Goal: Information Seeking & Learning: Learn about a topic

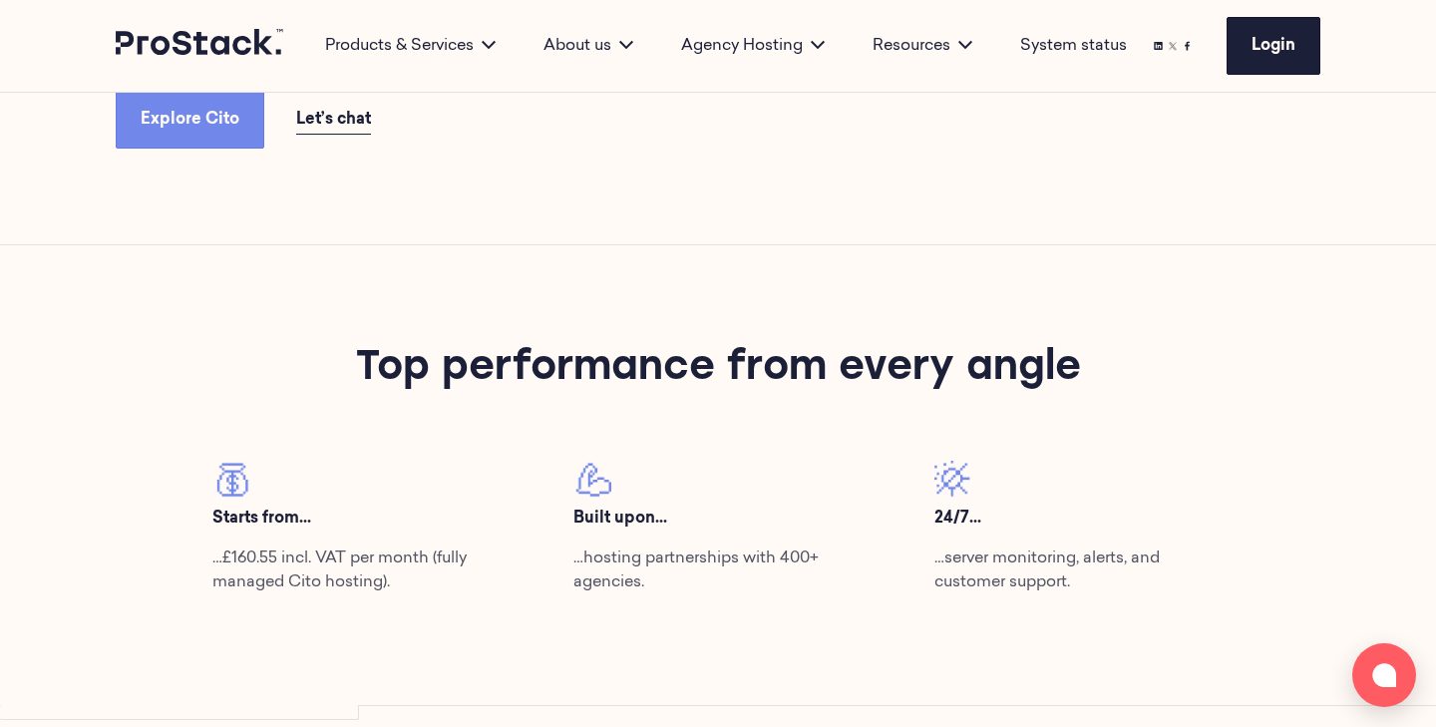
scroll to position [634, 0]
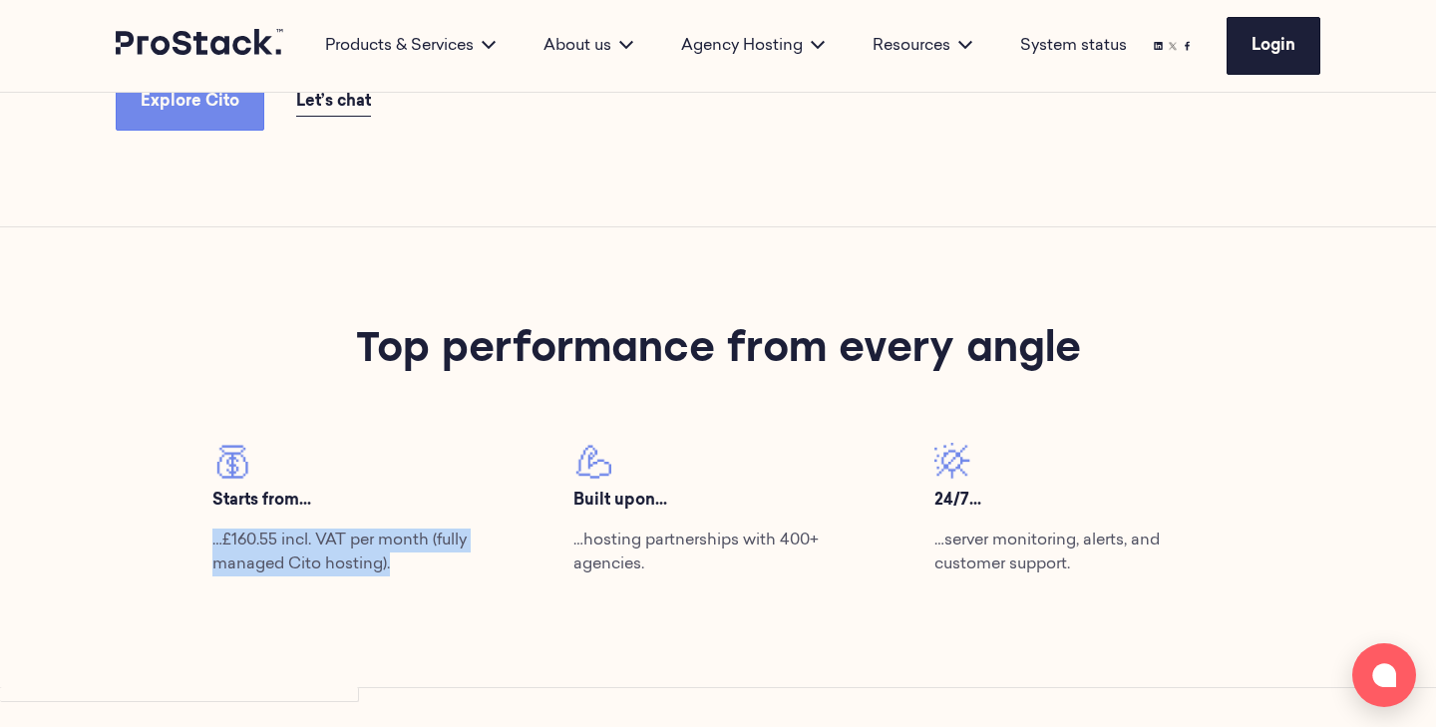
drag, startPoint x: 404, startPoint y: 581, endPoint x: 164, endPoint y: 507, distance: 251.4
click at [164, 507] on div "Top performance from every angle Starts from... …£160.55 incl. VAT per month (f…" at bounding box center [718, 457] width 1364 height 461
click at [615, 612] on div "Top performance from every angle Starts from... …£160.55 incl. VAT per month (f…" at bounding box center [718, 457] width 1364 height 461
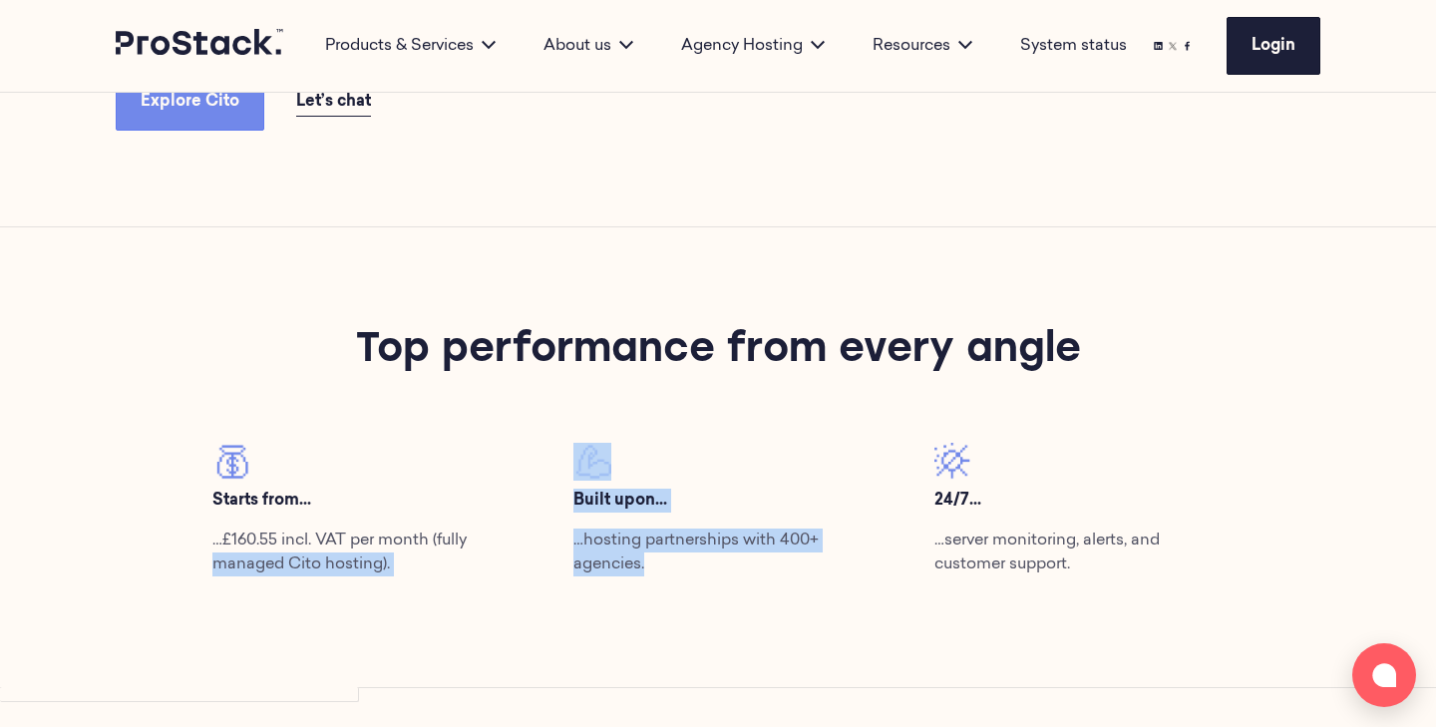
drag, startPoint x: 874, startPoint y: 567, endPoint x: 164, endPoint y: 553, distance: 711.0
click at [165, 554] on div "Top performance from every angle Starts from... …£160.55 incl. VAT per month (f…" at bounding box center [718, 457] width 1364 height 461
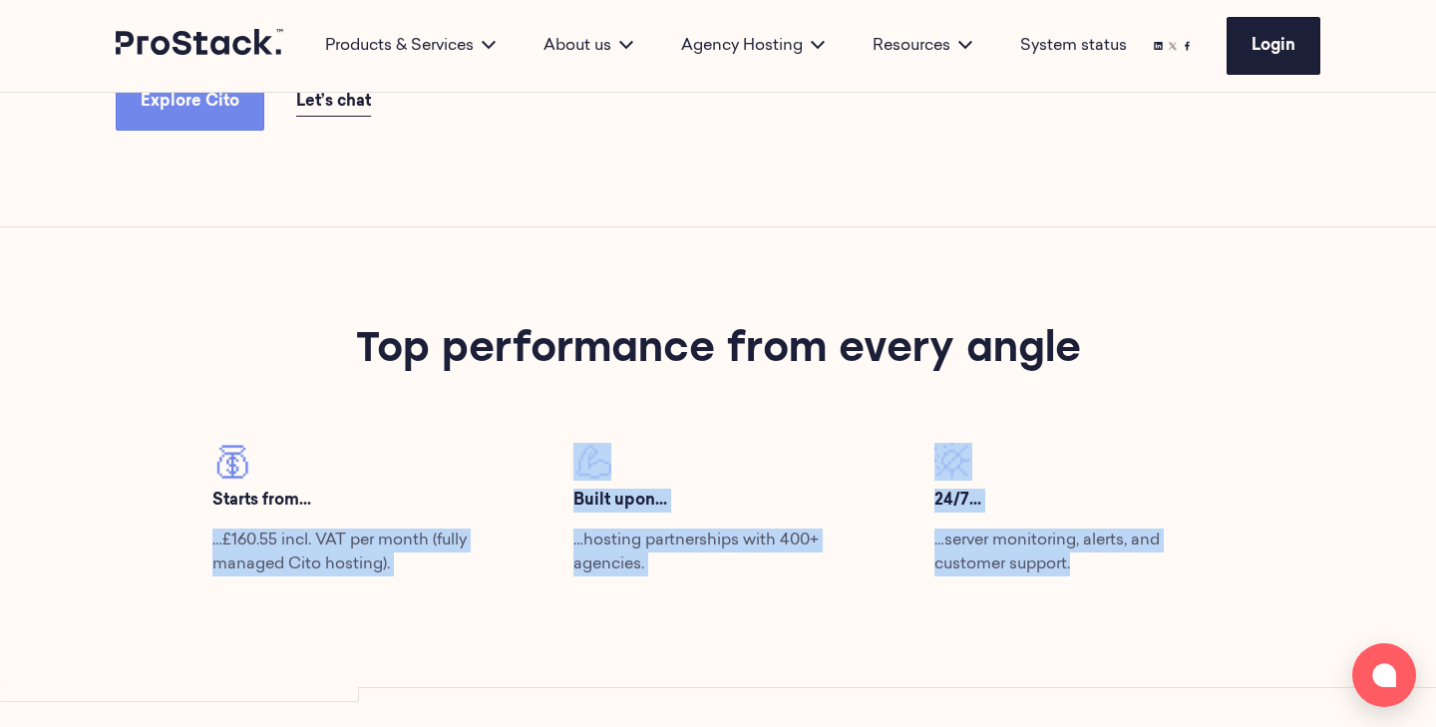
drag, startPoint x: 173, startPoint y: 517, endPoint x: 1161, endPoint y: 609, distance: 991.3
click at [1161, 607] on div "Top performance from every angle Starts from... …£160.55 incl. VAT per month (f…" at bounding box center [718, 457] width 1364 height 461
click at [1161, 609] on div "Top performance from every angle Starts from... …£160.55 incl. VAT per month (f…" at bounding box center [718, 457] width 1364 height 461
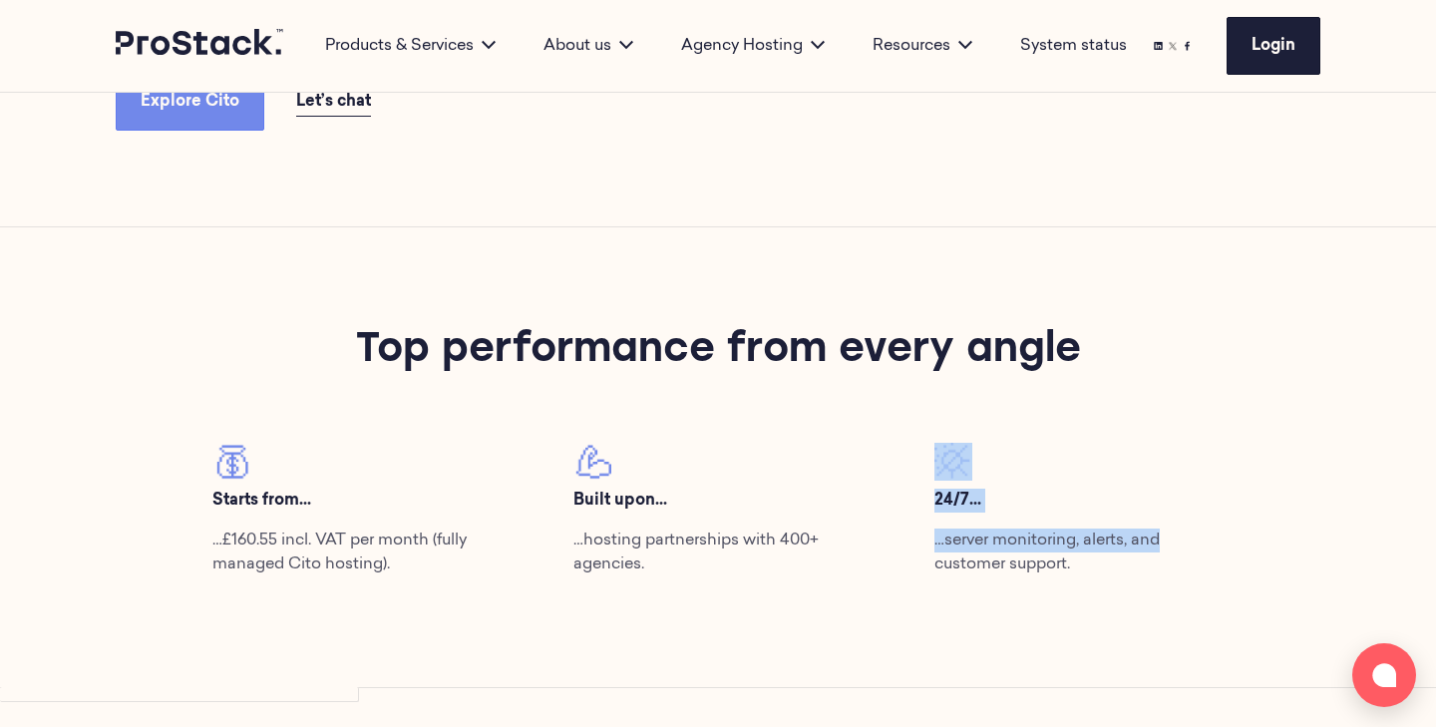
drag, startPoint x: 1155, startPoint y: 492, endPoint x: 1142, endPoint y: 423, distance: 70.0
click at [1142, 426] on div "Top performance from every angle Starts from... …£160.55 incl. VAT per month (f…" at bounding box center [717, 457] width 1084 height 269
click at [1146, 617] on div "Top performance from every angle Starts from... …£160.55 incl. VAT per month (f…" at bounding box center [718, 457] width 1364 height 461
drag, startPoint x: 996, startPoint y: 494, endPoint x: 887, endPoint y: 494, distance: 108.7
click at [886, 494] on div "Starts from... …£160.55 incl. VAT per month (fully managed Cito hosting). Built…" at bounding box center [717, 518] width 1084 height 150
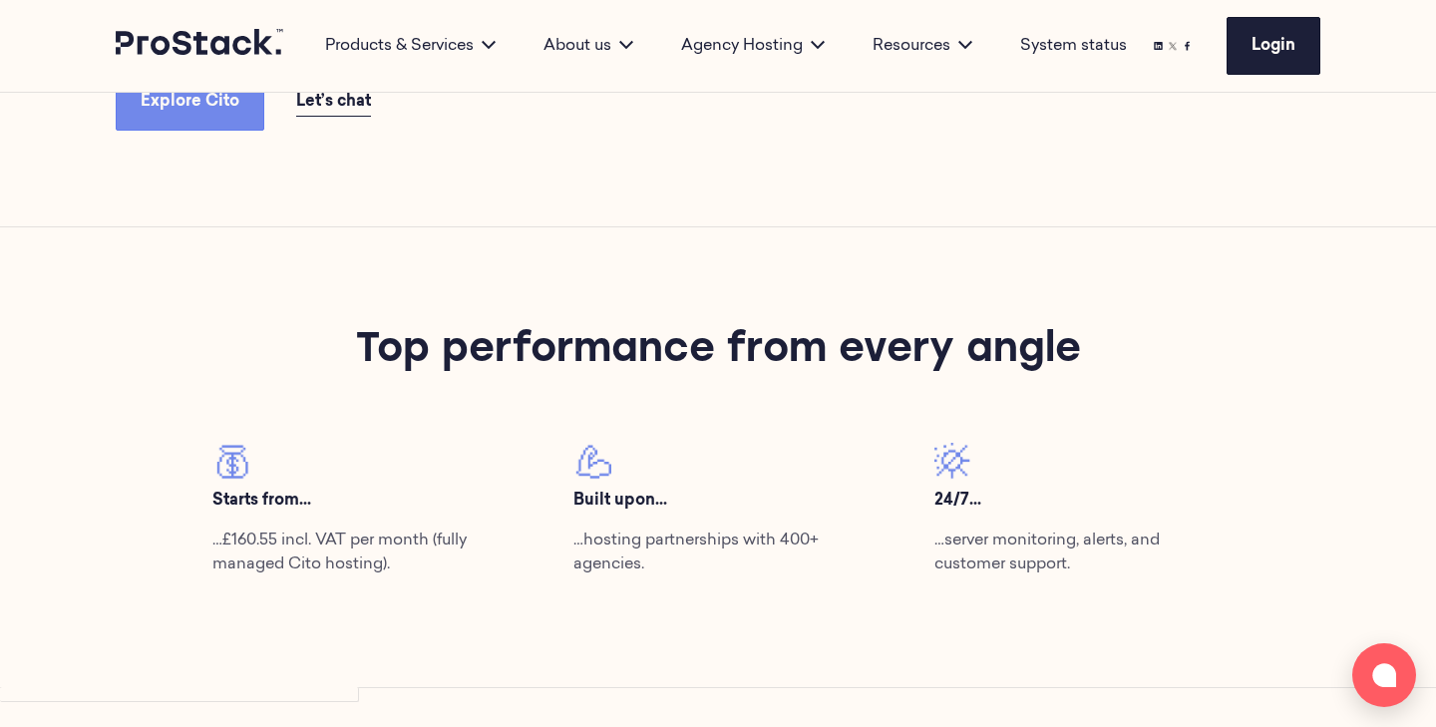
click at [1058, 595] on div "Top performance from every angle Starts from... …£160.55 incl. VAT per month (f…" at bounding box center [718, 457] width 1364 height 461
drag, startPoint x: 1017, startPoint y: 509, endPoint x: 898, endPoint y: 509, distance: 118.6
click at [898, 509] on div "24/7... …server monitoring, alerts, and customer support." at bounding box center [1078, 518] width 361 height 150
click at [933, 495] on div "24/7... …server monitoring, alerts, and customer support." at bounding box center [1078, 518] width 361 height 150
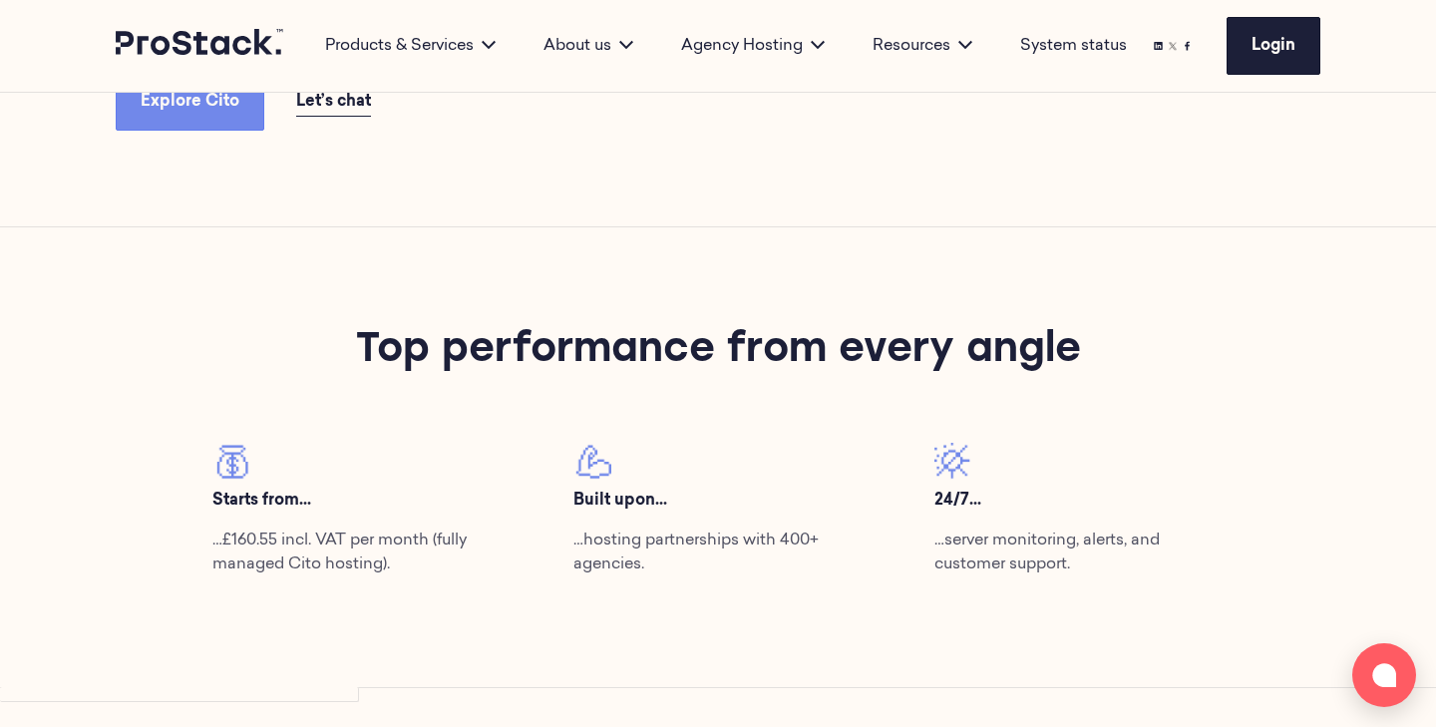
drag, startPoint x: 273, startPoint y: 501, endPoint x: 353, endPoint y: 502, distance: 79.8
click at [349, 501] on div "Starts from... …£160.55 incl. VAT per month (fully managed Cito hosting)." at bounding box center [355, 518] width 361 height 150
drag, startPoint x: 574, startPoint y: 499, endPoint x: 679, endPoint y: 499, distance: 104.7
click at [640, 499] on p "Built upon..." at bounding box center [717, 501] width 289 height 24
click at [1056, 520] on div "24/7... …server monitoring, alerts, and customer support." at bounding box center [1078, 510] width 289 height 134
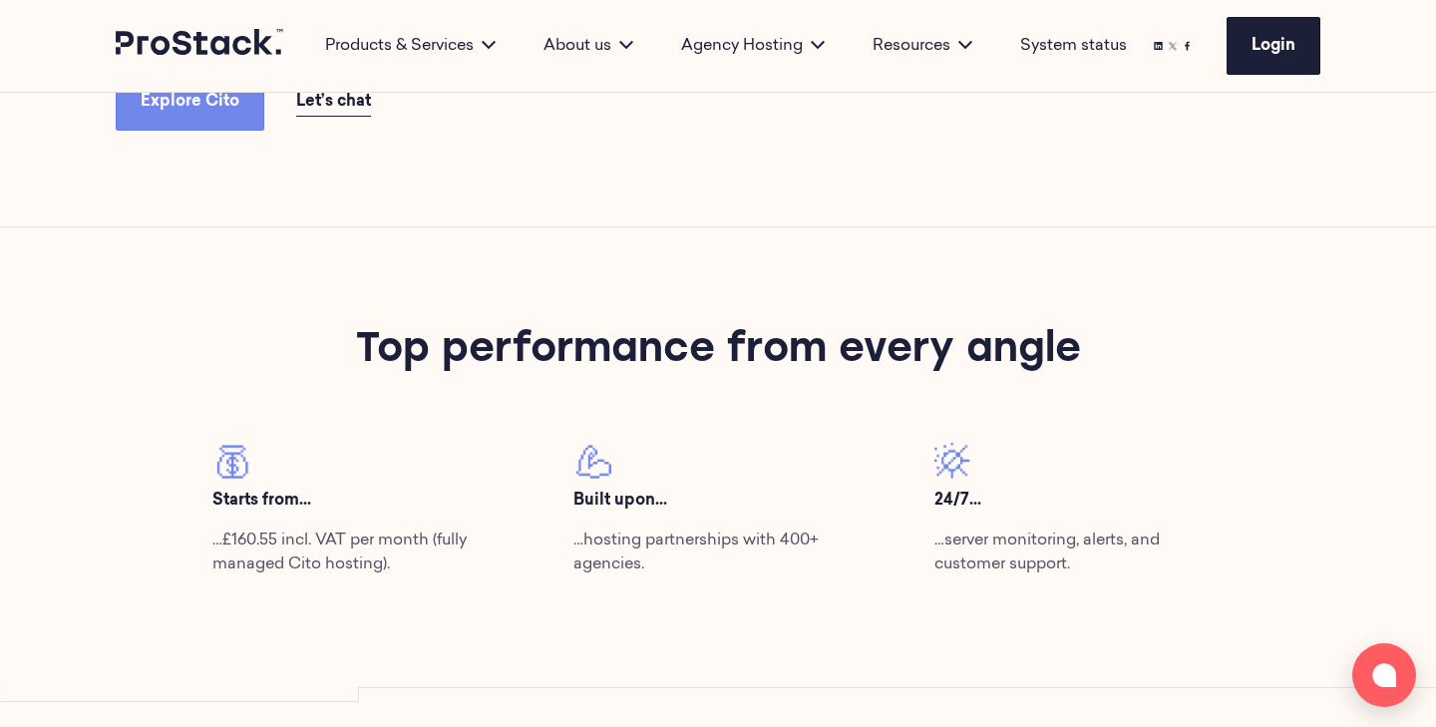
drag, startPoint x: 1008, startPoint y: 509, endPoint x: 1061, endPoint y: 509, distance: 52.8
click at [1058, 509] on div "24/7... …server monitoring, alerts, and customer support." at bounding box center [1078, 518] width 361 height 150
click at [981, 498] on p "24/7..." at bounding box center [1078, 501] width 289 height 24
click at [981, 497] on p "24/7..." at bounding box center [1078, 501] width 289 height 24
click at [966, 497] on p "24/7..." at bounding box center [1078, 501] width 289 height 24
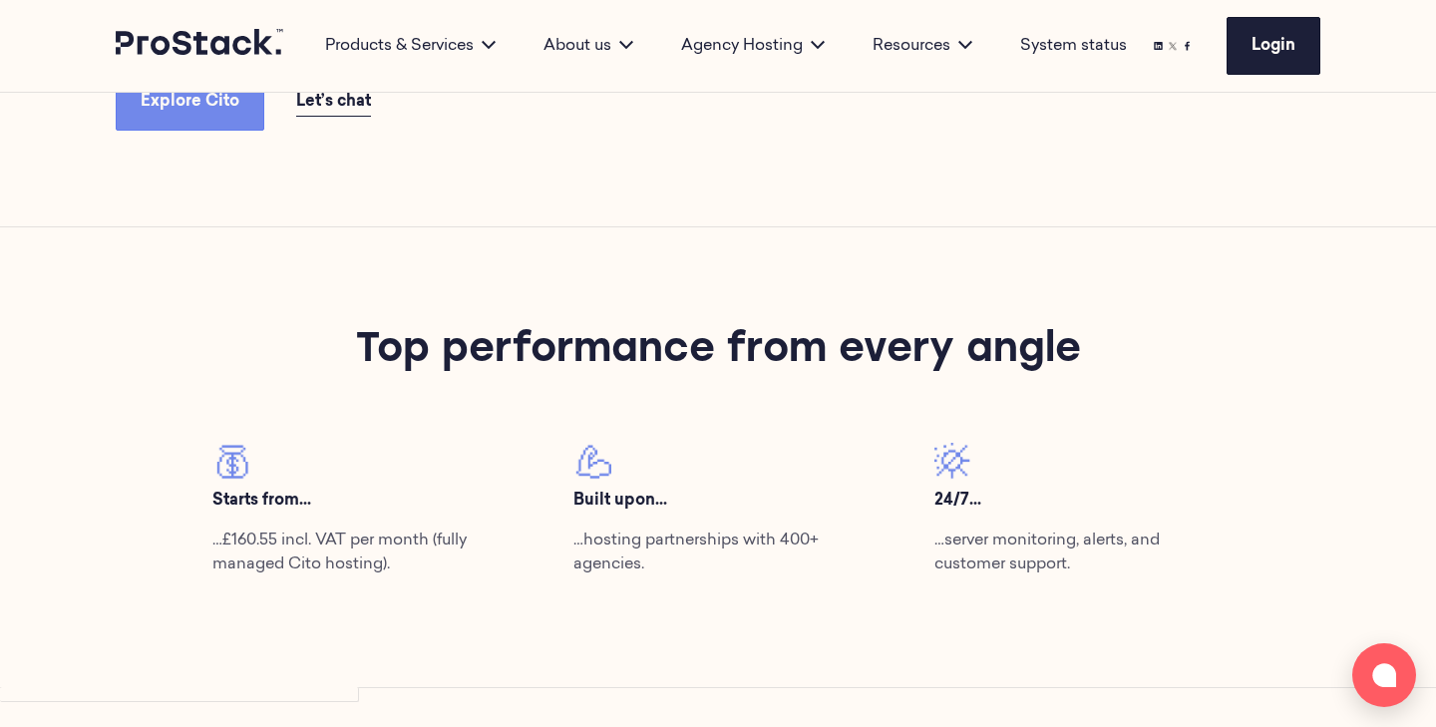
click at [966, 497] on p "24/7..." at bounding box center [1078, 501] width 289 height 24
click at [644, 492] on p "Built upon..." at bounding box center [717, 501] width 289 height 24
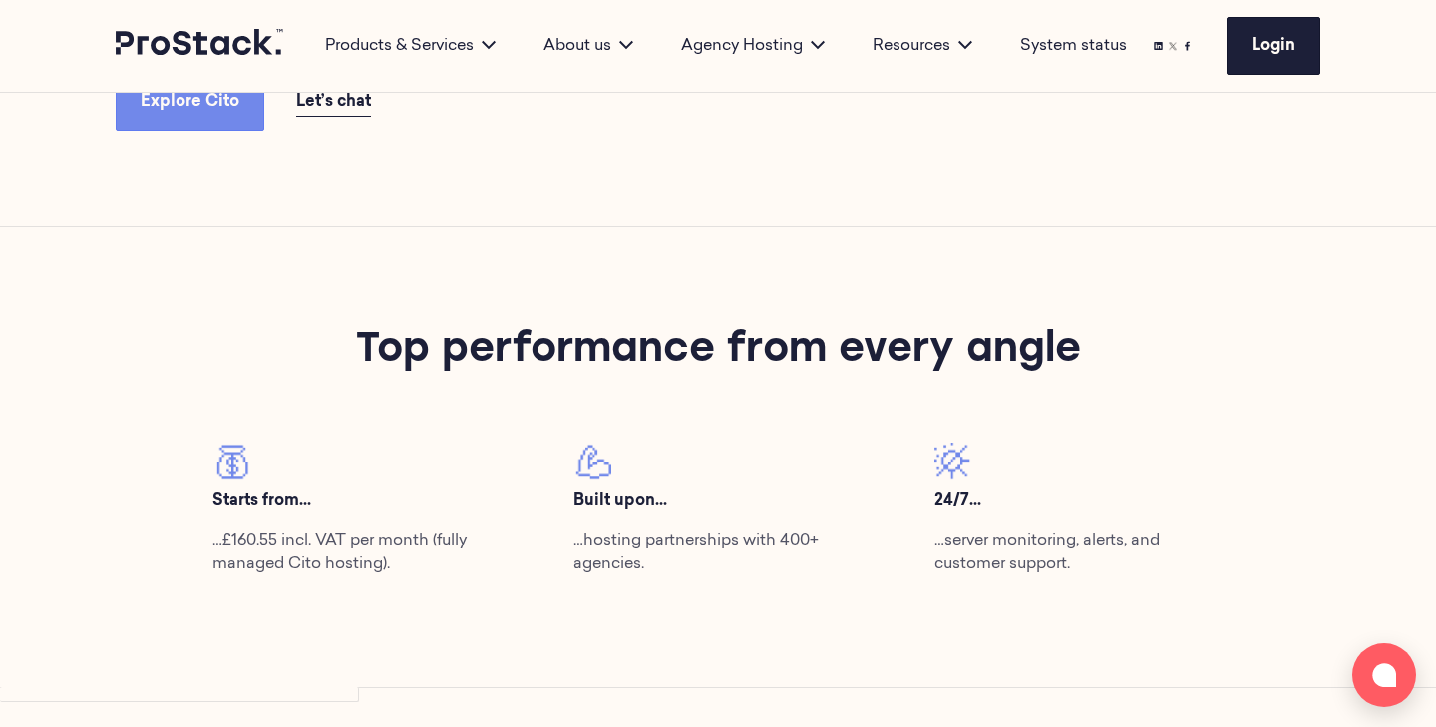
click at [236, 491] on p "Starts from..." at bounding box center [356, 501] width 289 height 24
click at [238, 553] on p "…£160.55 incl. VAT per month (fully managed Cito hosting)." at bounding box center [356, 552] width 289 height 48
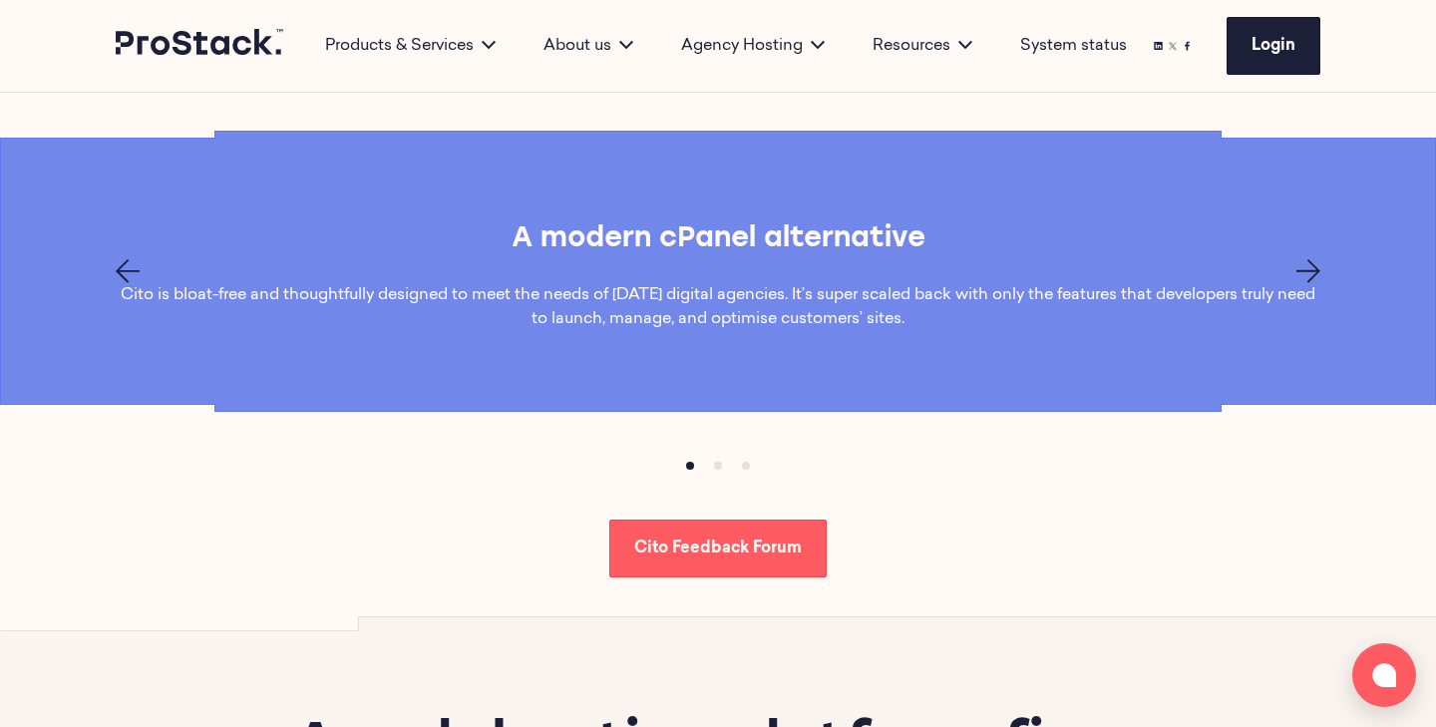
scroll to position [1497, 0]
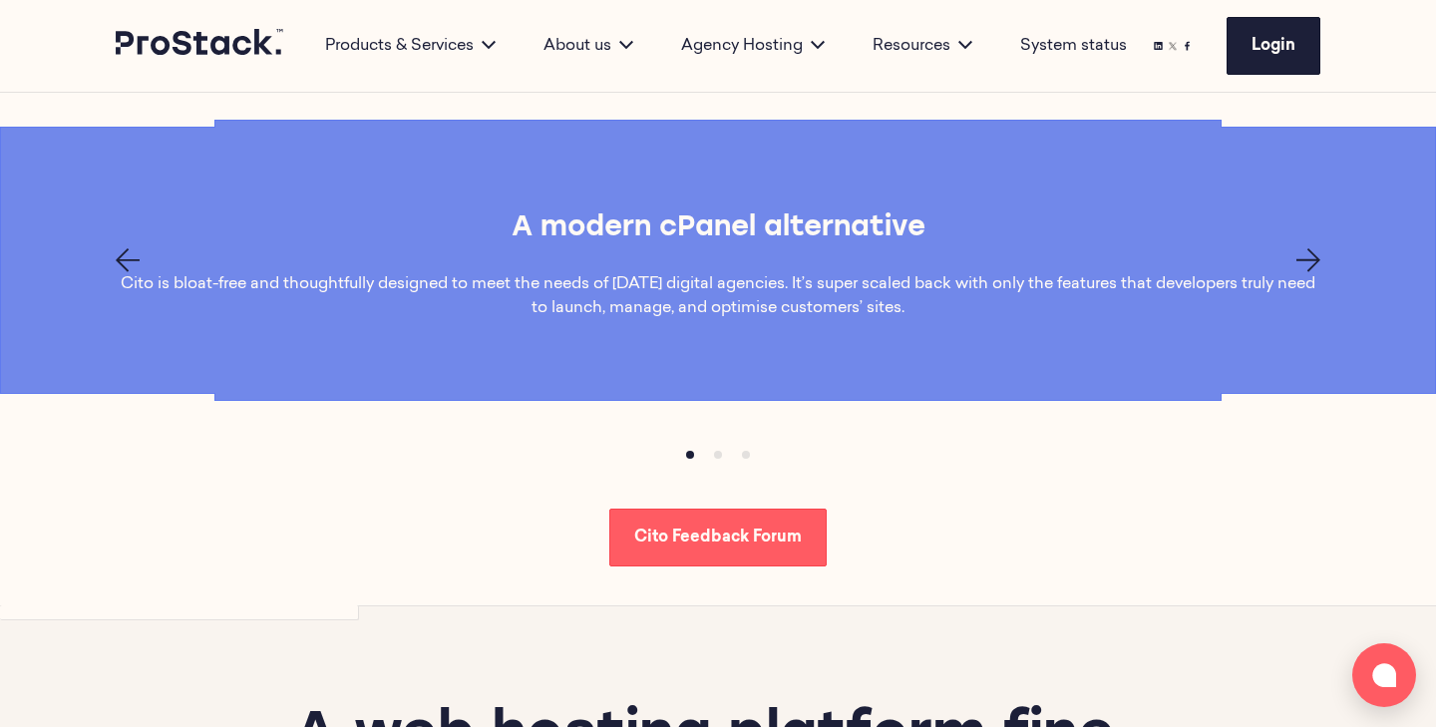
click at [1324, 266] on div at bounding box center [718, 260] width 1364 height 24
click at [1323, 265] on div at bounding box center [718, 260] width 1364 height 24
click at [1314, 259] on icon "Next page" at bounding box center [1308, 260] width 24 height 24
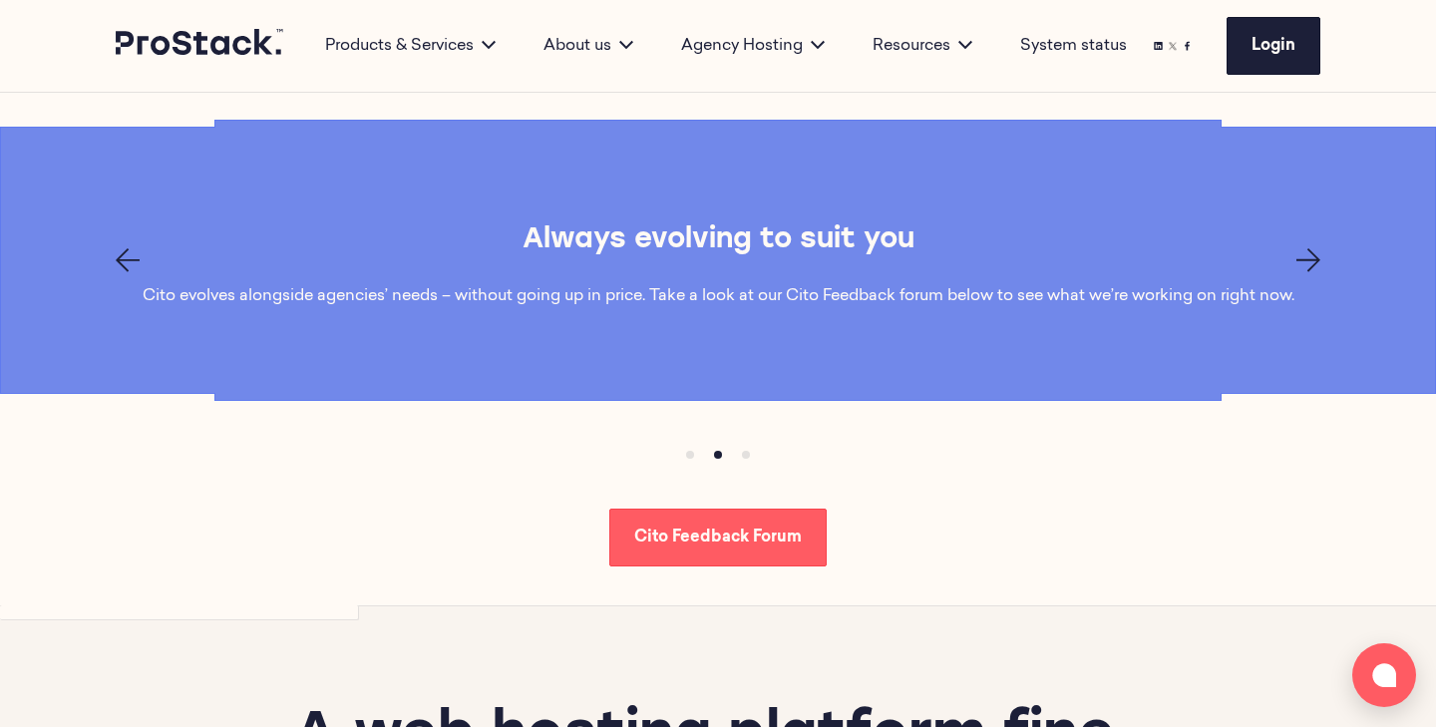
click at [1314, 259] on icon "Next page" at bounding box center [1308, 260] width 24 height 24
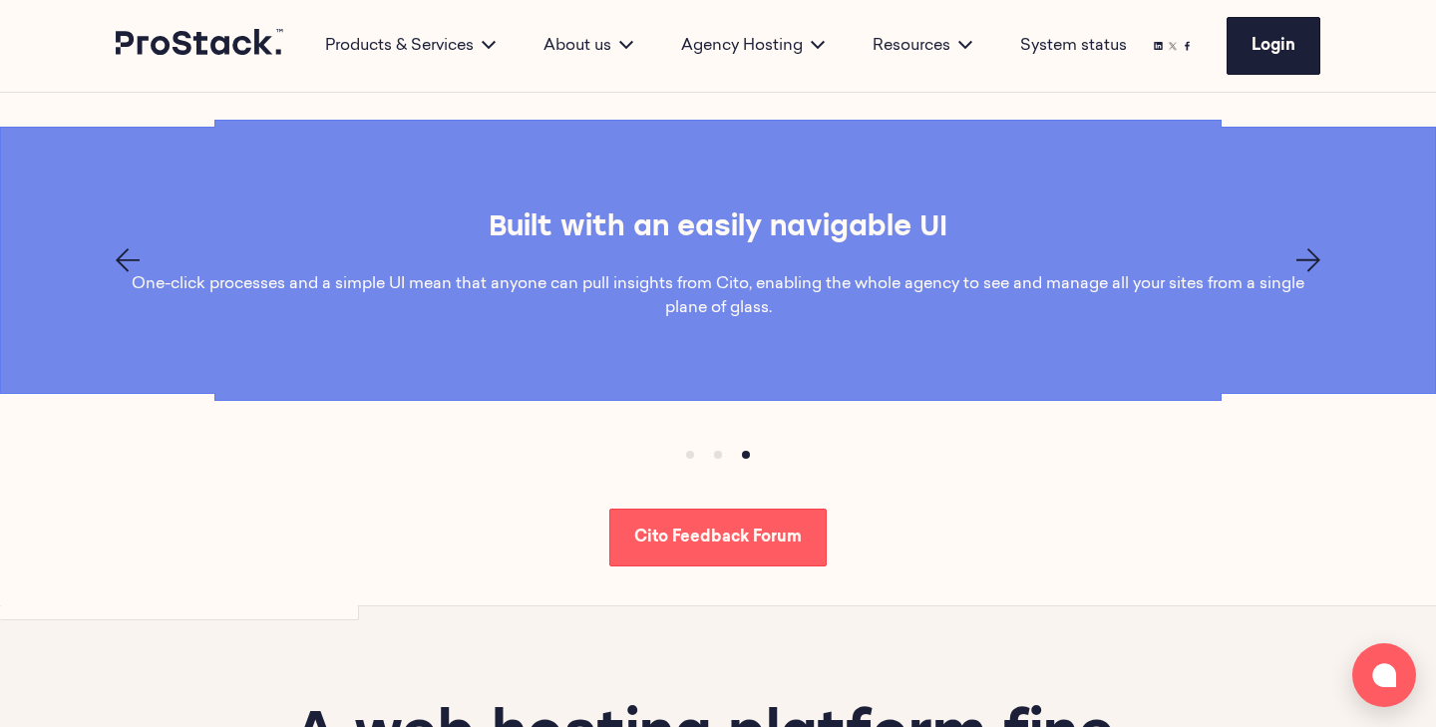
click at [1314, 259] on icon "Next page" at bounding box center [1308, 260] width 24 height 24
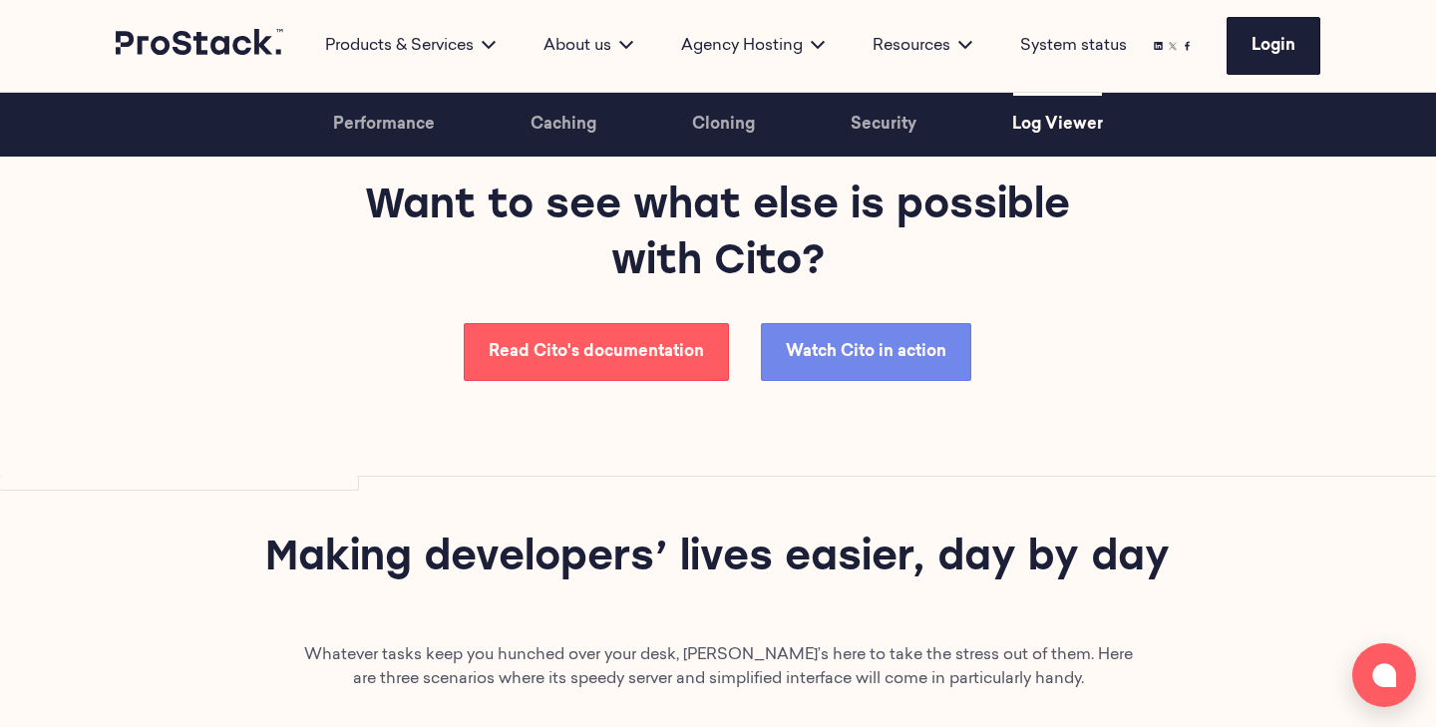
scroll to position [5591, 1]
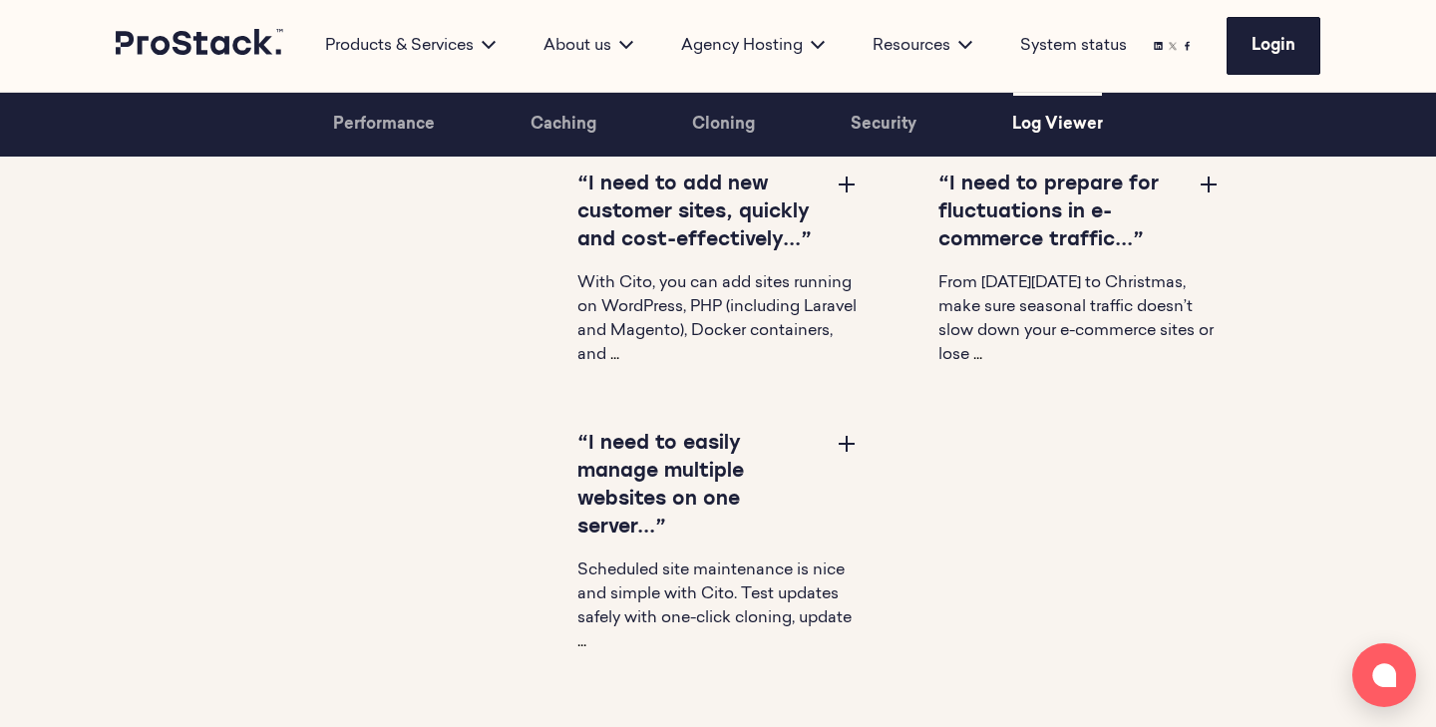
click at [841, 450] on button at bounding box center [847, 443] width 24 height 24
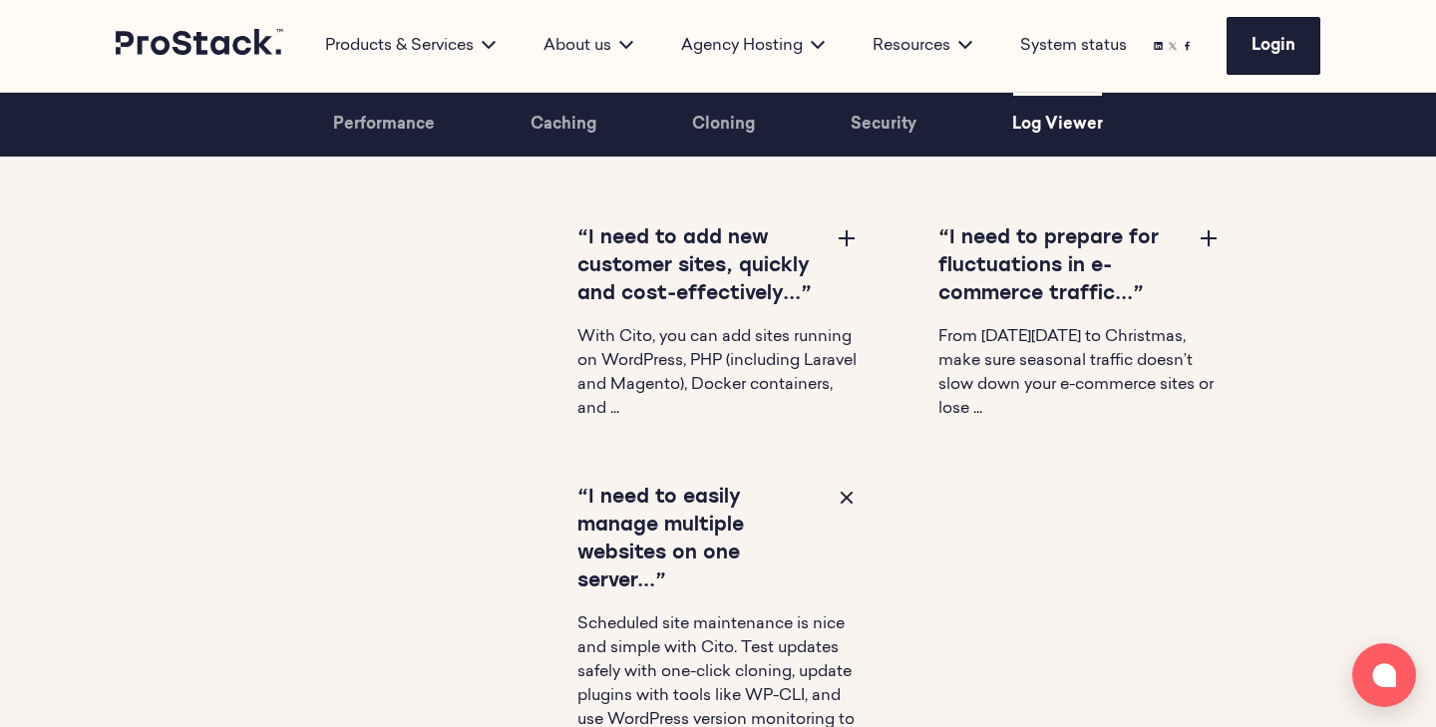
scroll to position [6083, 0]
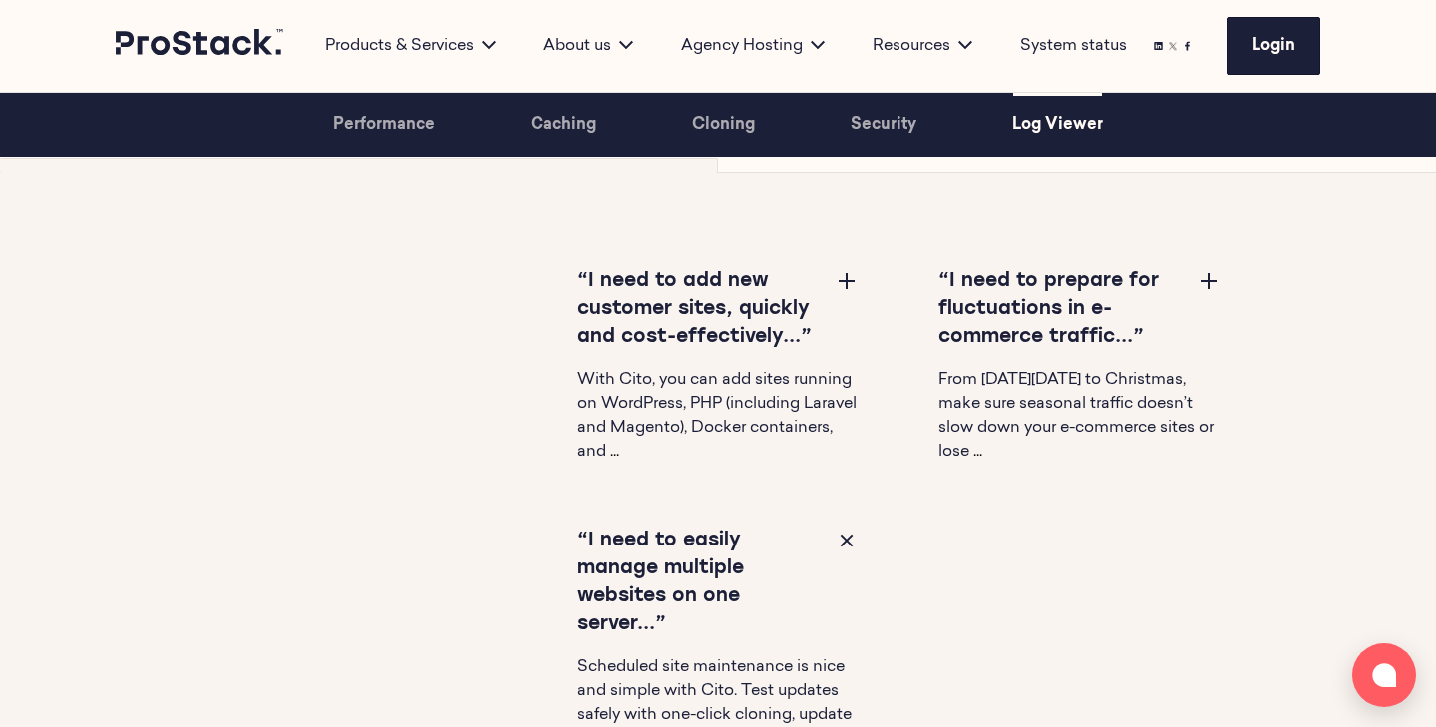
click at [840, 279] on button at bounding box center [847, 280] width 24 height 24
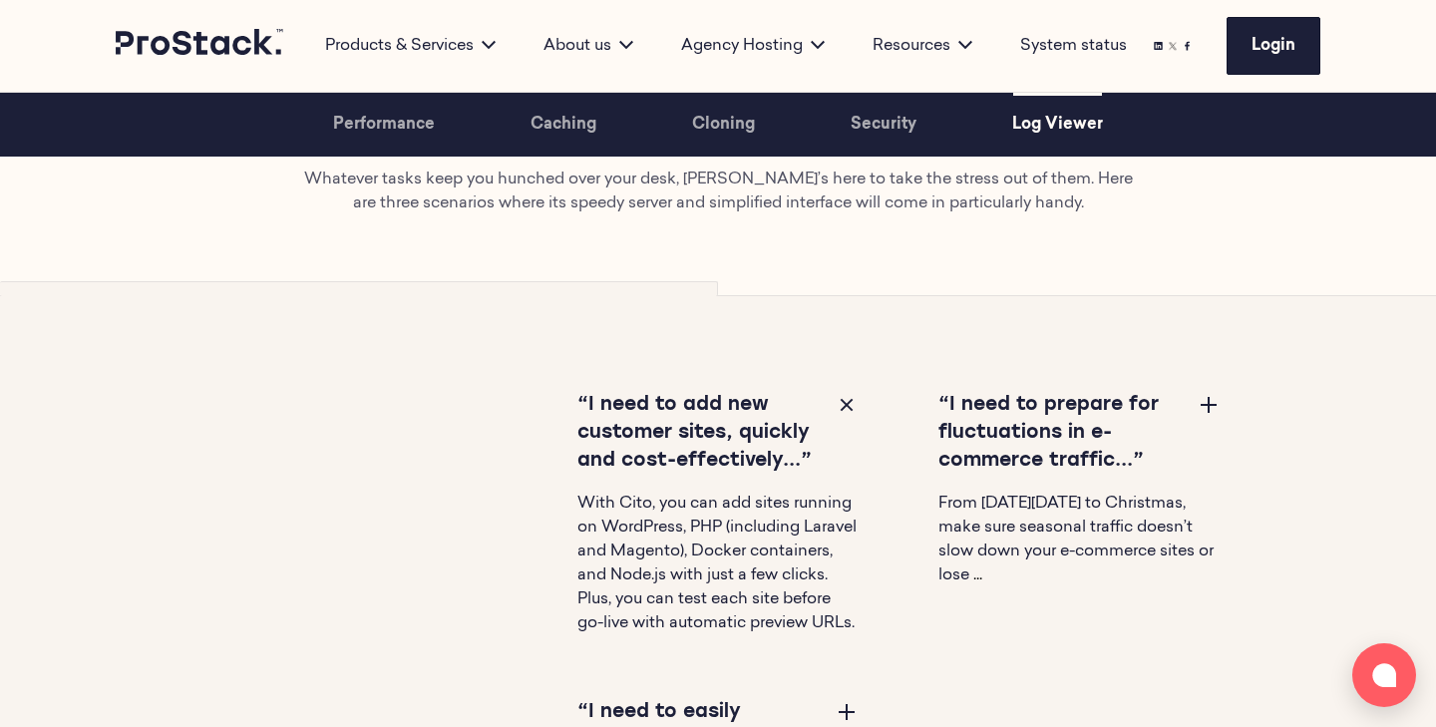
scroll to position [5906, 0]
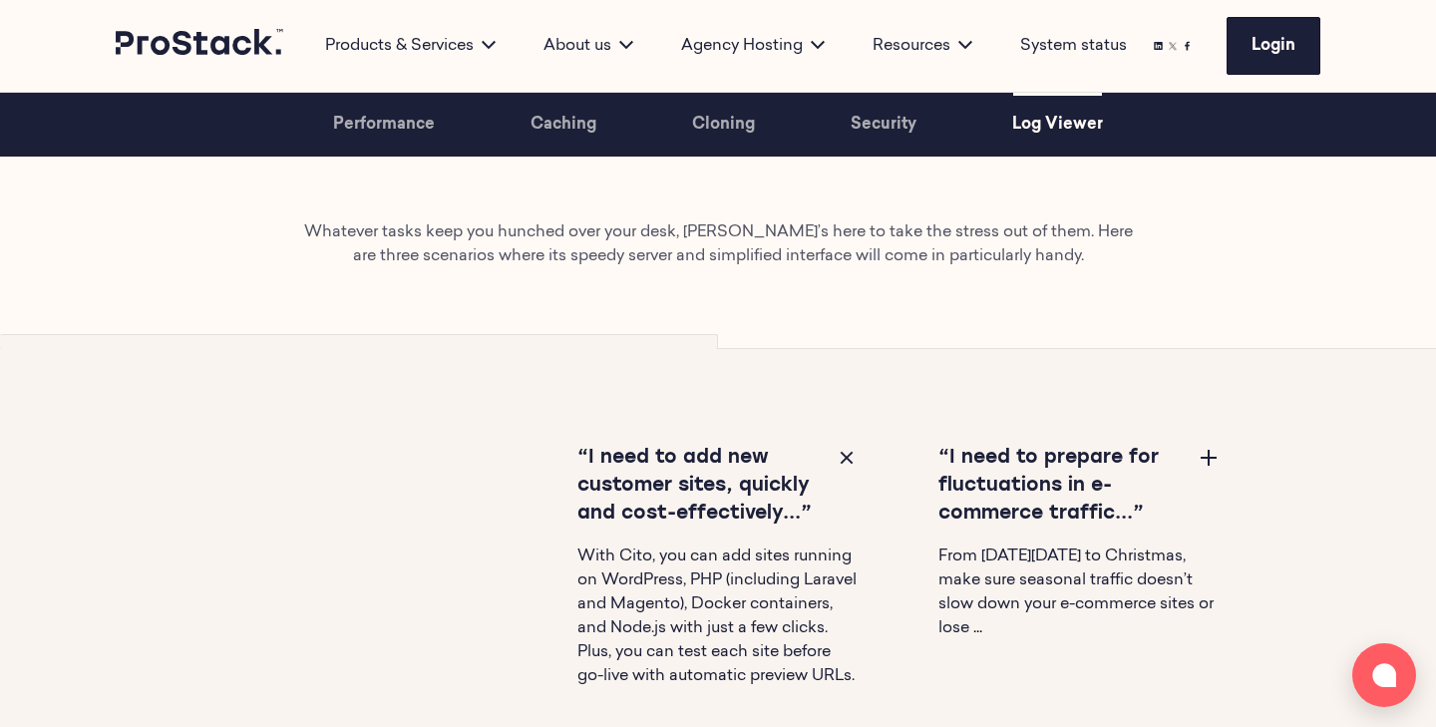
click at [1194, 455] on div "“I need to prepare for fluctuations in e-commerce traffic...”" at bounding box center [1079, 487] width 282 height 84
click at [1216, 476] on div "“I need to prepare for fluctuations in e-commerce traffic...”" at bounding box center [1079, 487] width 282 height 84
click at [1204, 448] on button at bounding box center [1208, 457] width 24 height 24
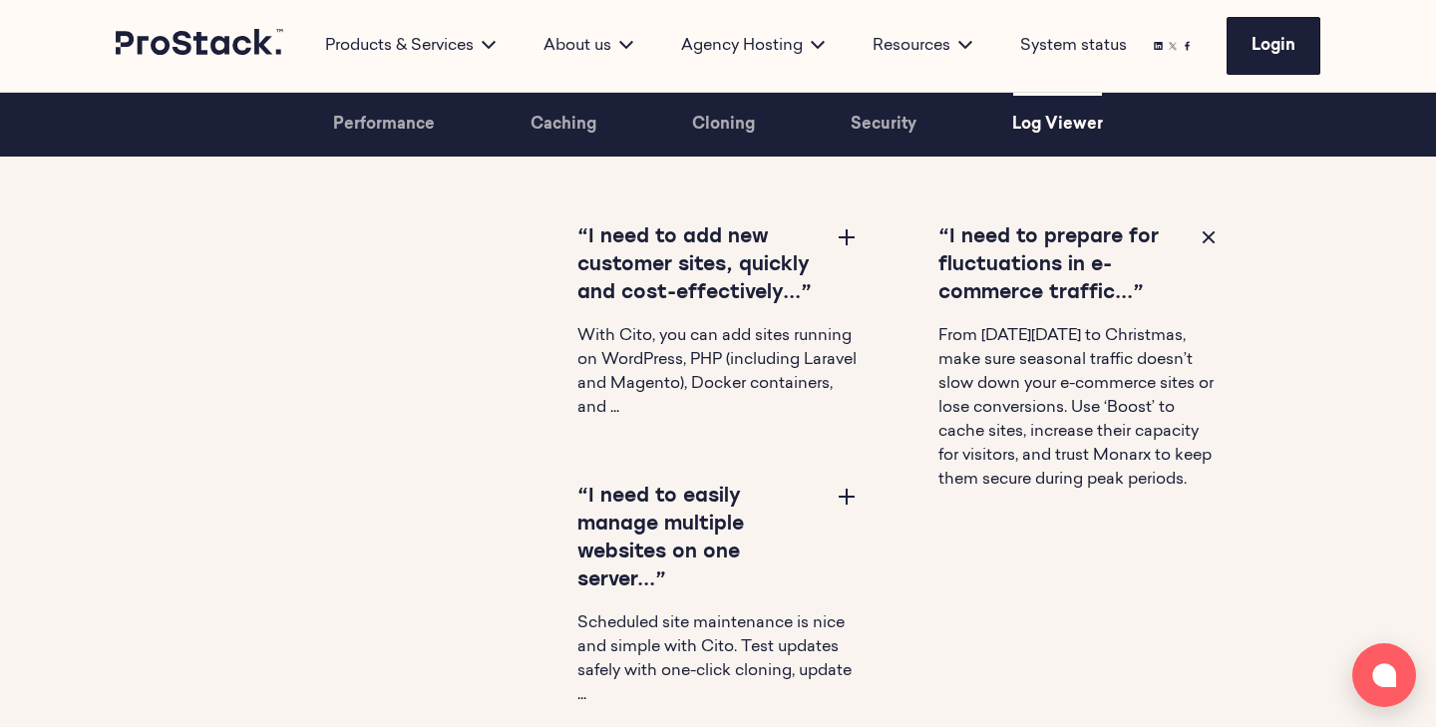
scroll to position [6129, 0]
click at [835, 501] on button at bounding box center [847, 494] width 24 height 24
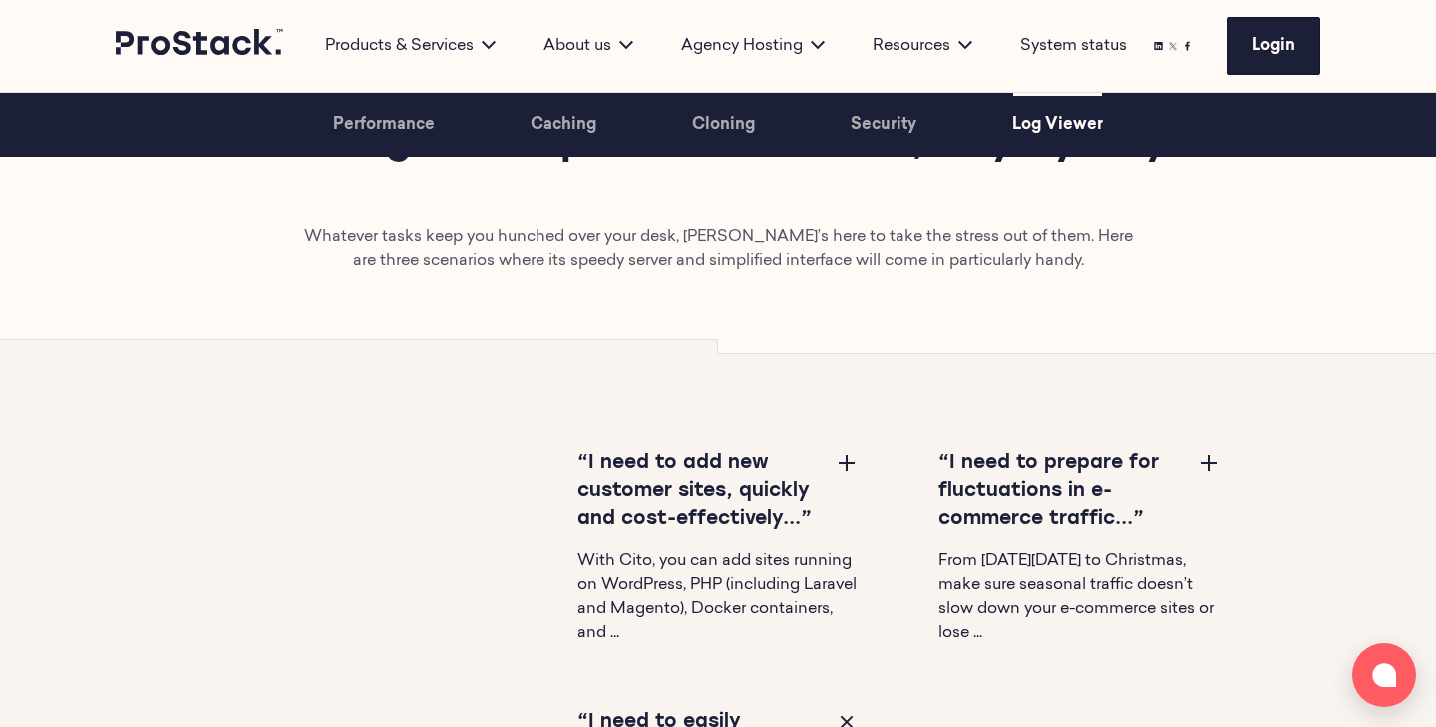
scroll to position [5974, 0]
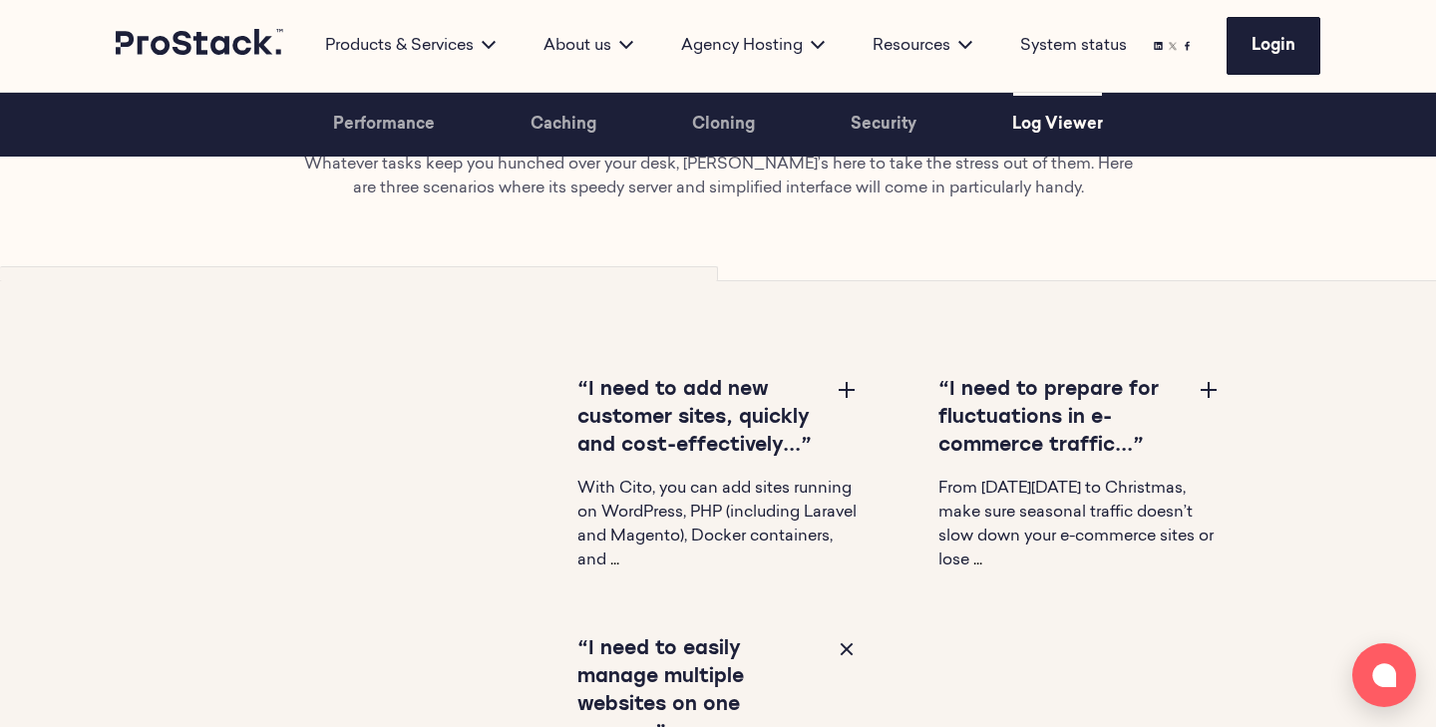
click at [854, 391] on button at bounding box center [847, 389] width 24 height 24
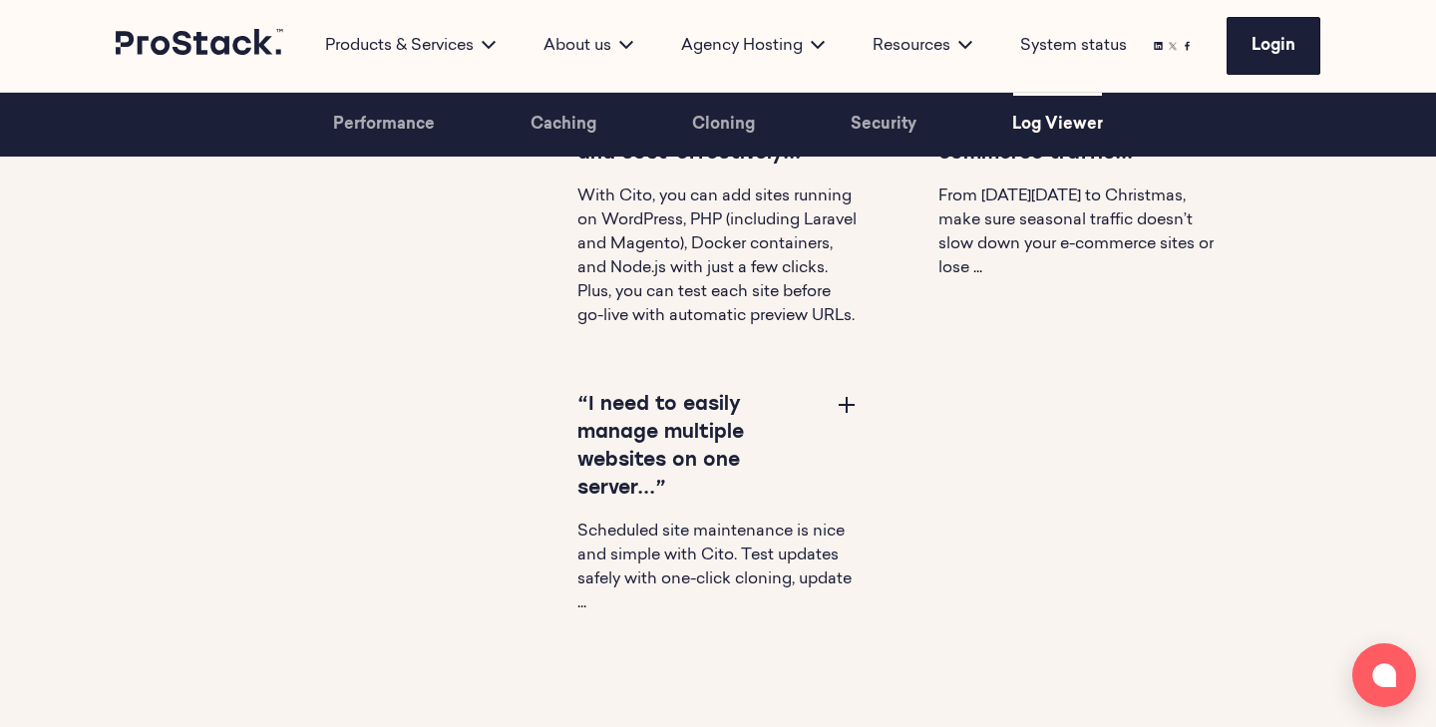
scroll to position [6275, 0]
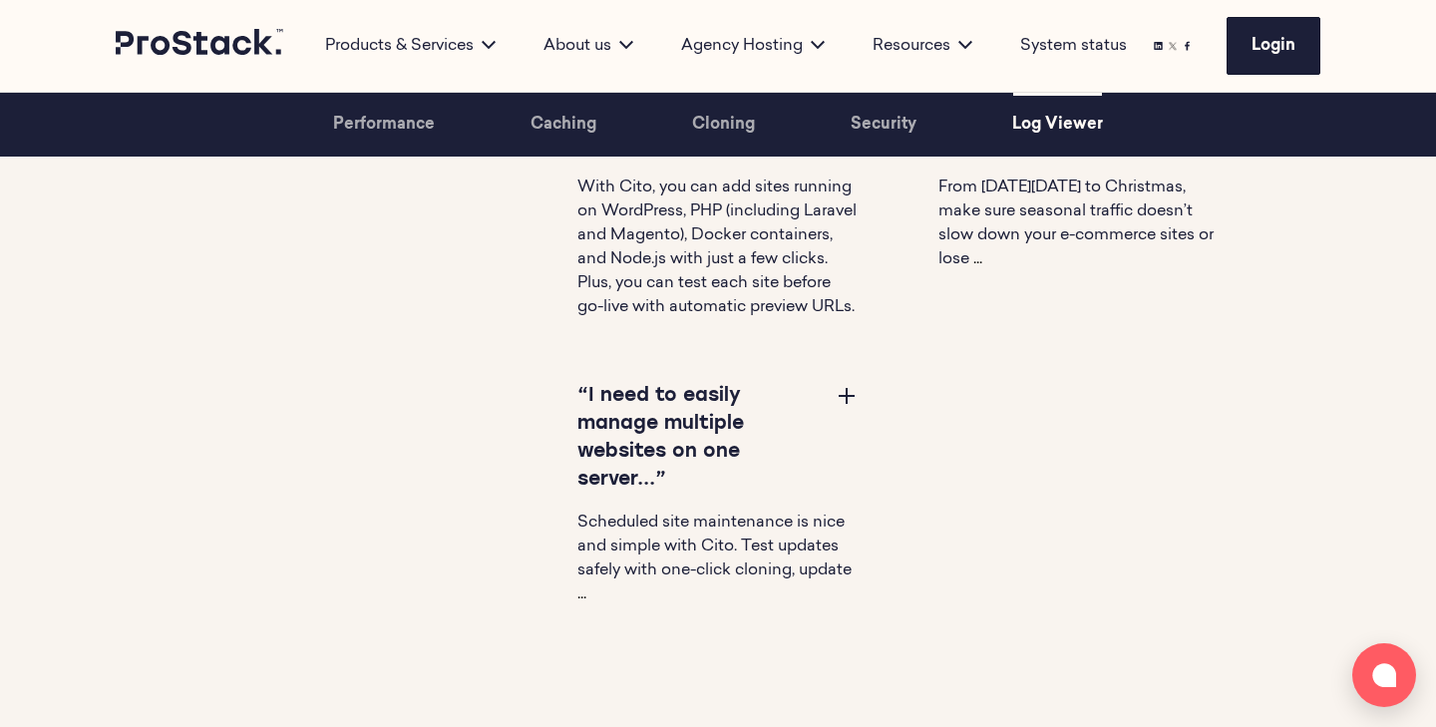
click at [839, 407] on button at bounding box center [847, 395] width 24 height 24
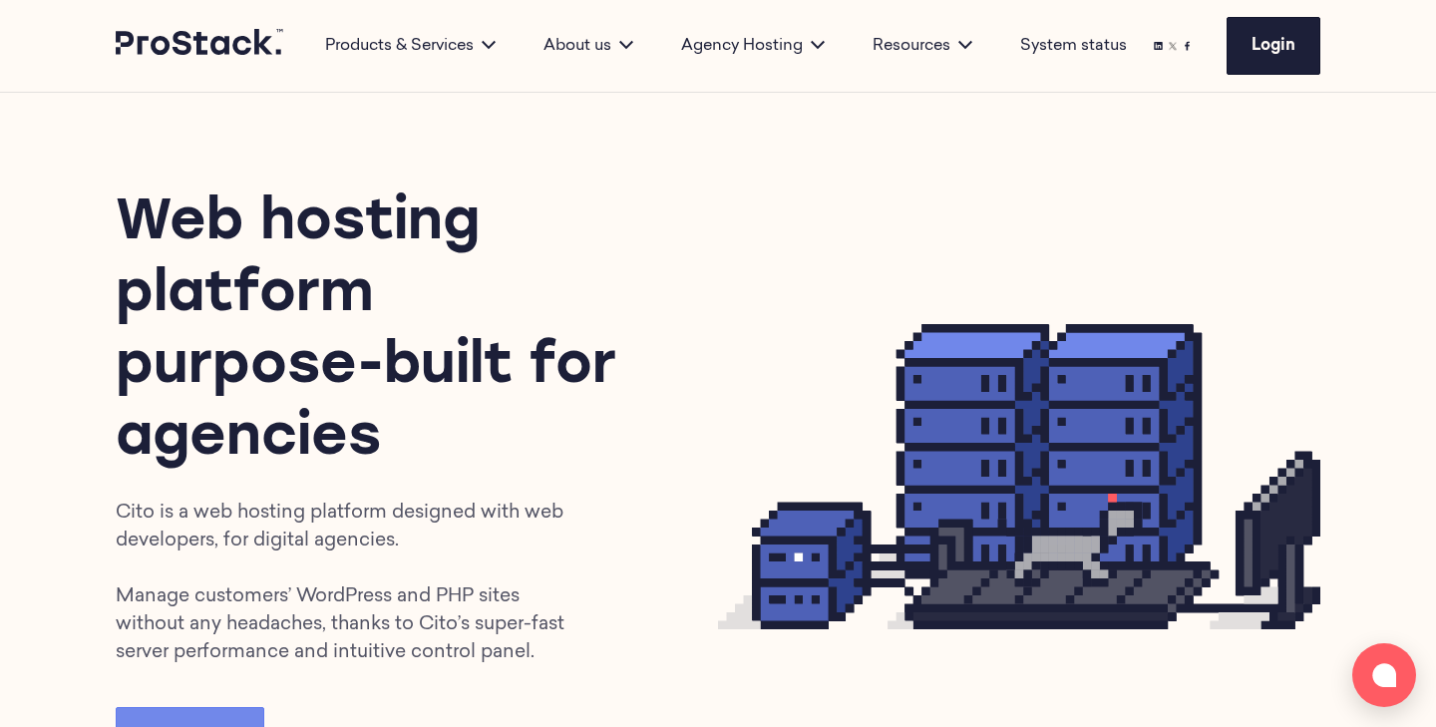
scroll to position [0, 0]
